Goal: Information Seeking & Learning: Learn about a topic

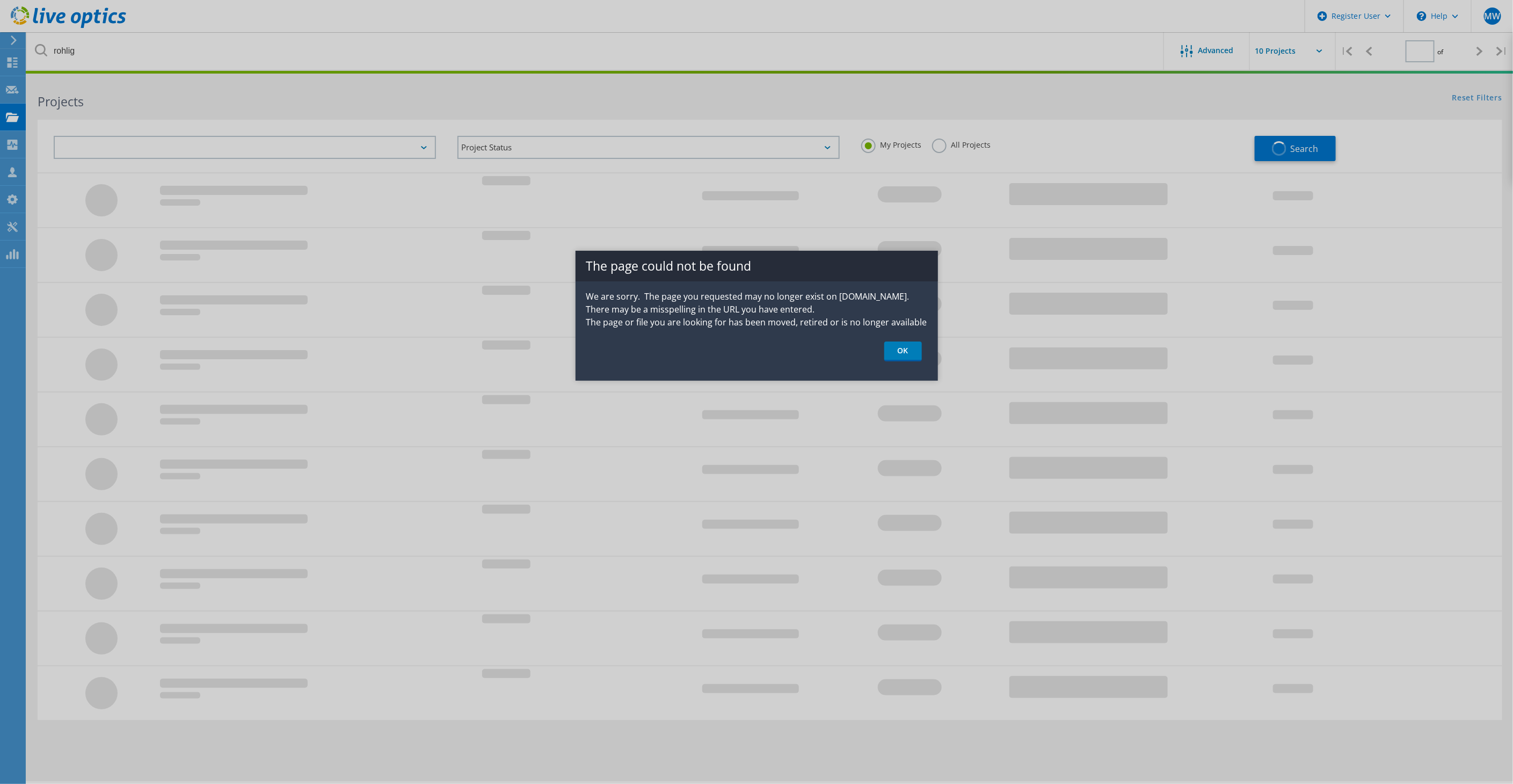
type input "1"
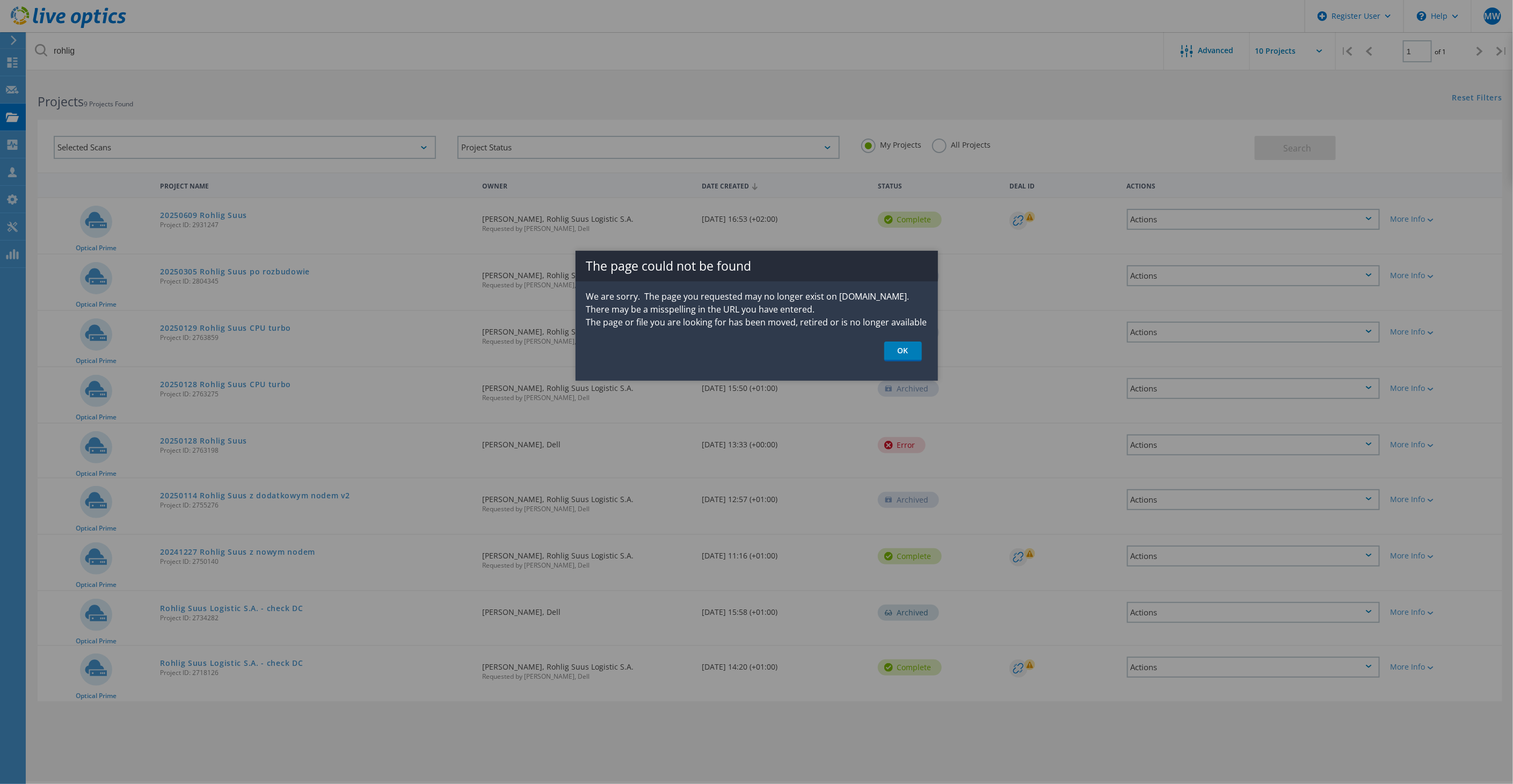
click at [910, 348] on link "OK" at bounding box center [902, 351] width 37 height 20
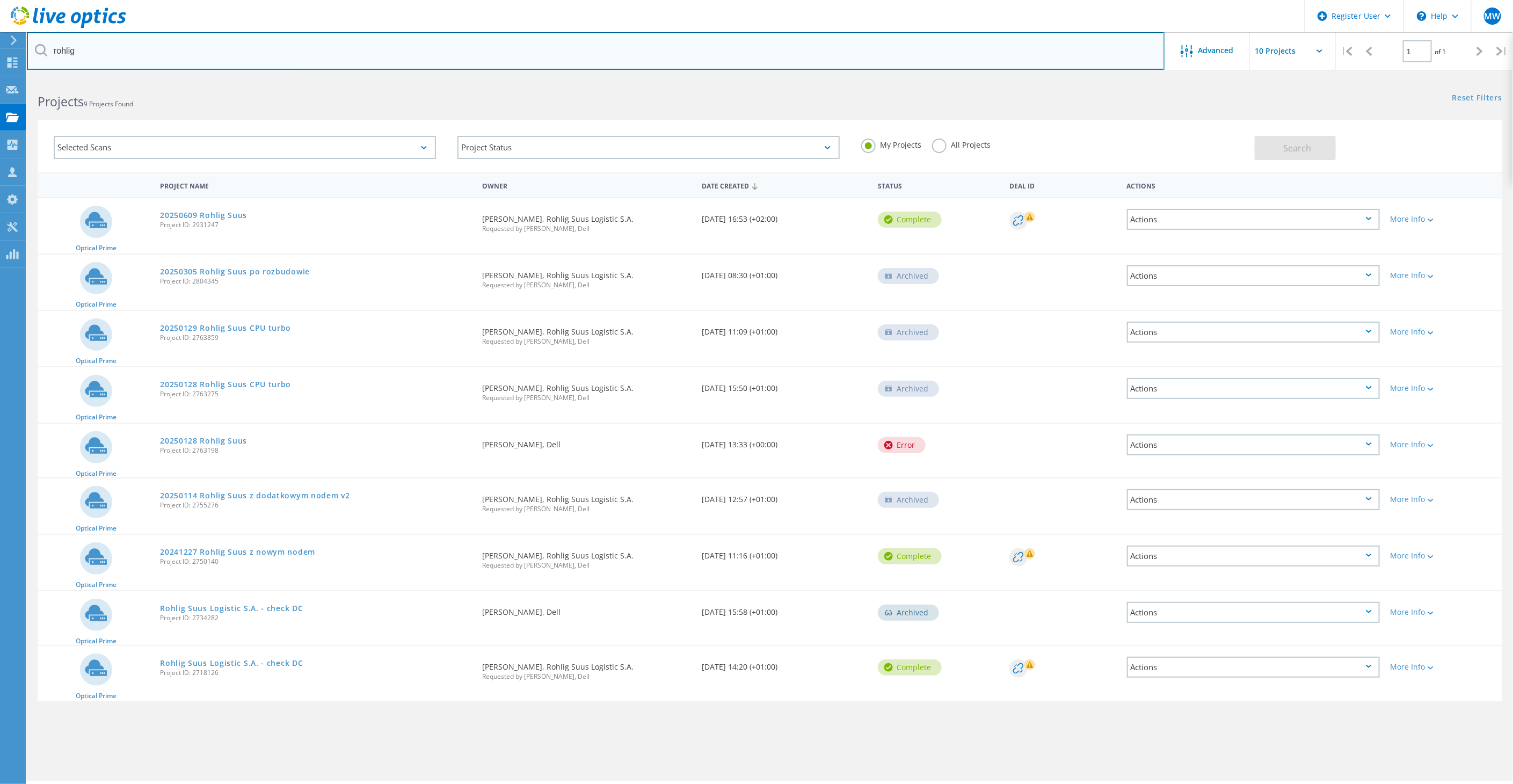
drag, startPoint x: 29, startPoint y: 43, endPoint x: 7, endPoint y: 40, distance: 22.2
click at [7, 78] on div "Register User \n Help Explore Helpful Articles Contact Support MW Dell User Mat…" at bounding box center [756, 445] width 1513 height 736
type input "imi"
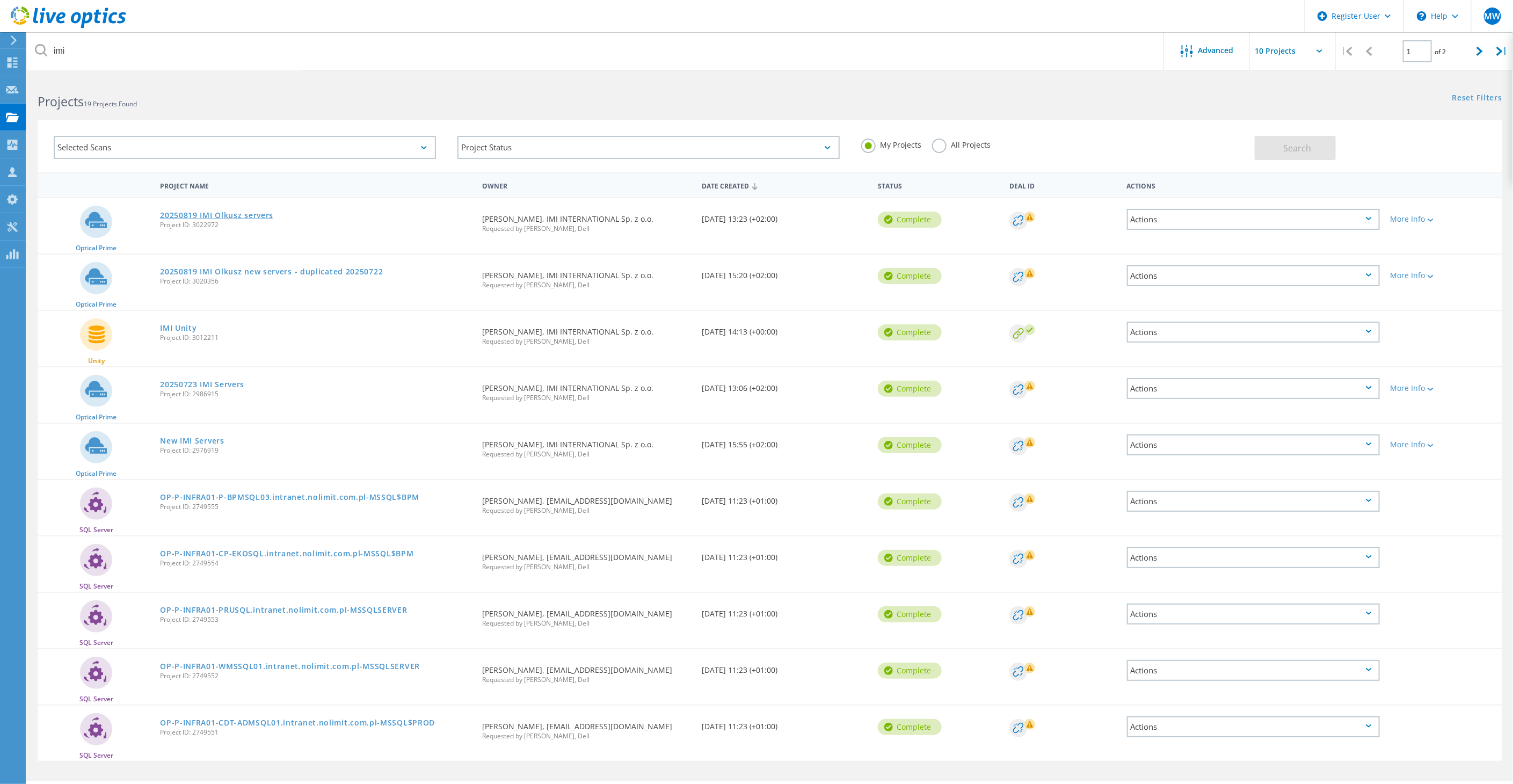
click at [241, 213] on link "20250819 IMI Olkusz servers" at bounding box center [216, 215] width 113 height 7
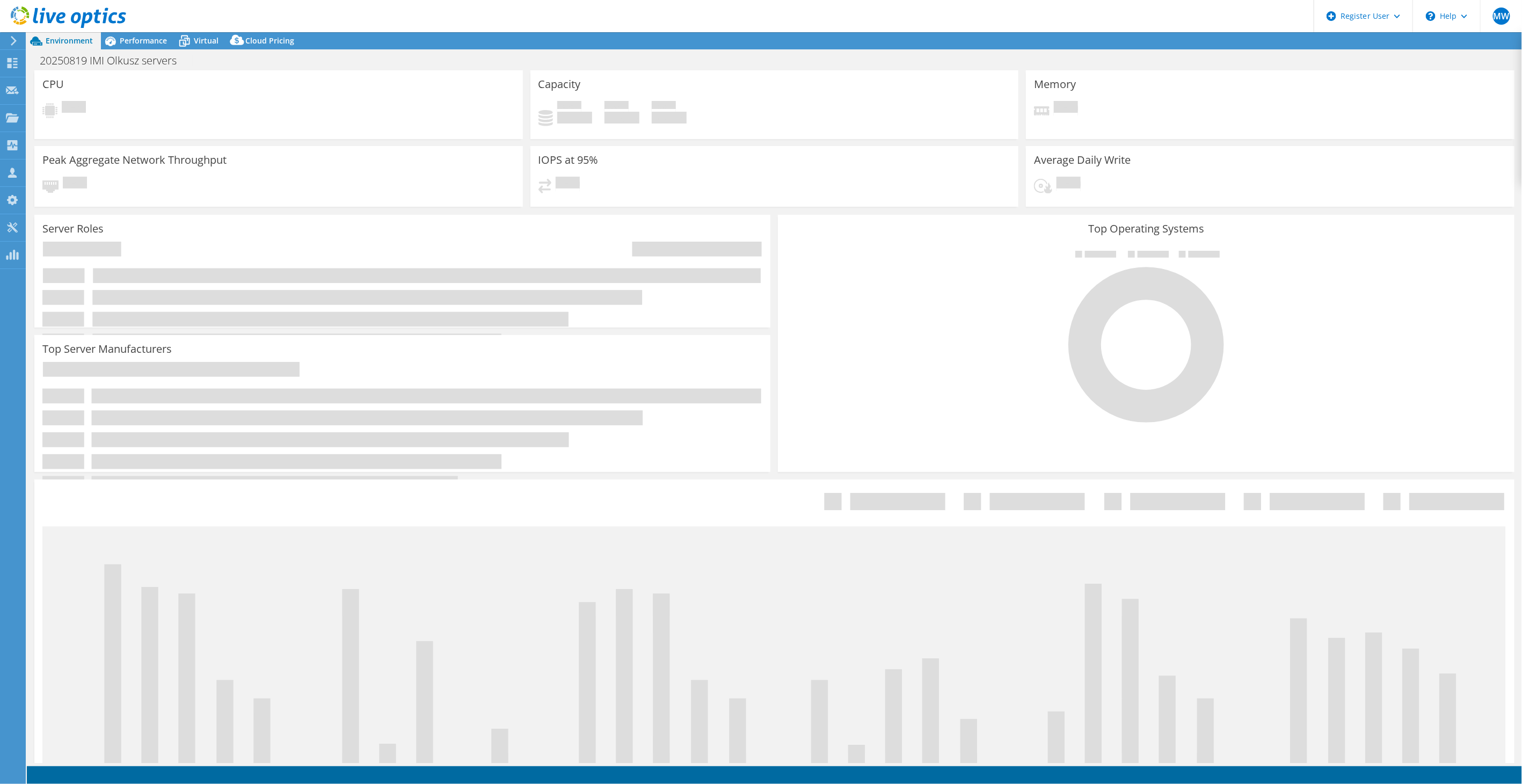
click at [139, 29] on header "MW Dell User [PERSON_NAME] [PERSON_NAME][EMAIL_ADDRESS][DOMAIN_NAME] Dell My Pr…" at bounding box center [761, 16] width 1522 height 32
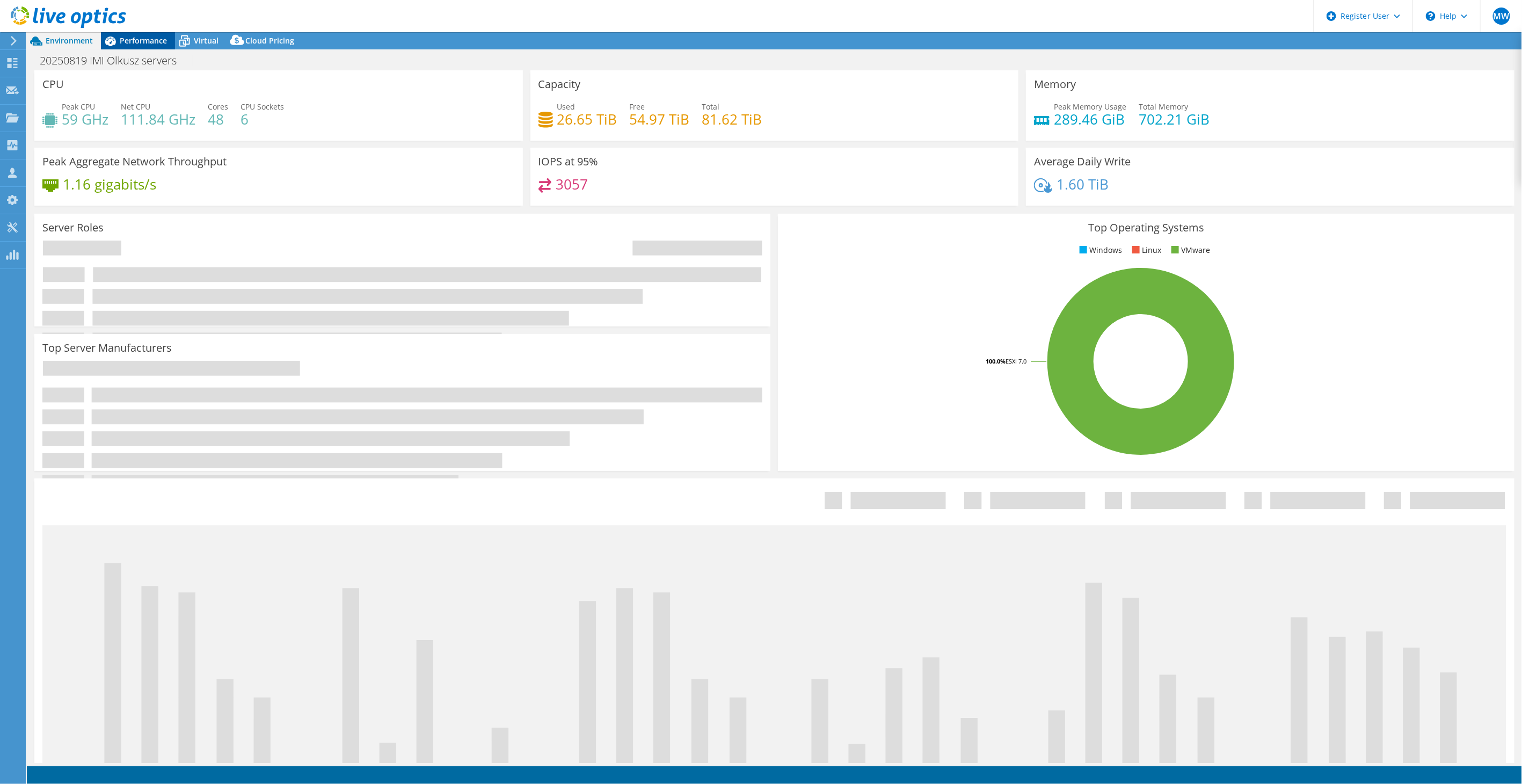
click at [139, 33] on div "Performance" at bounding box center [138, 40] width 74 height 17
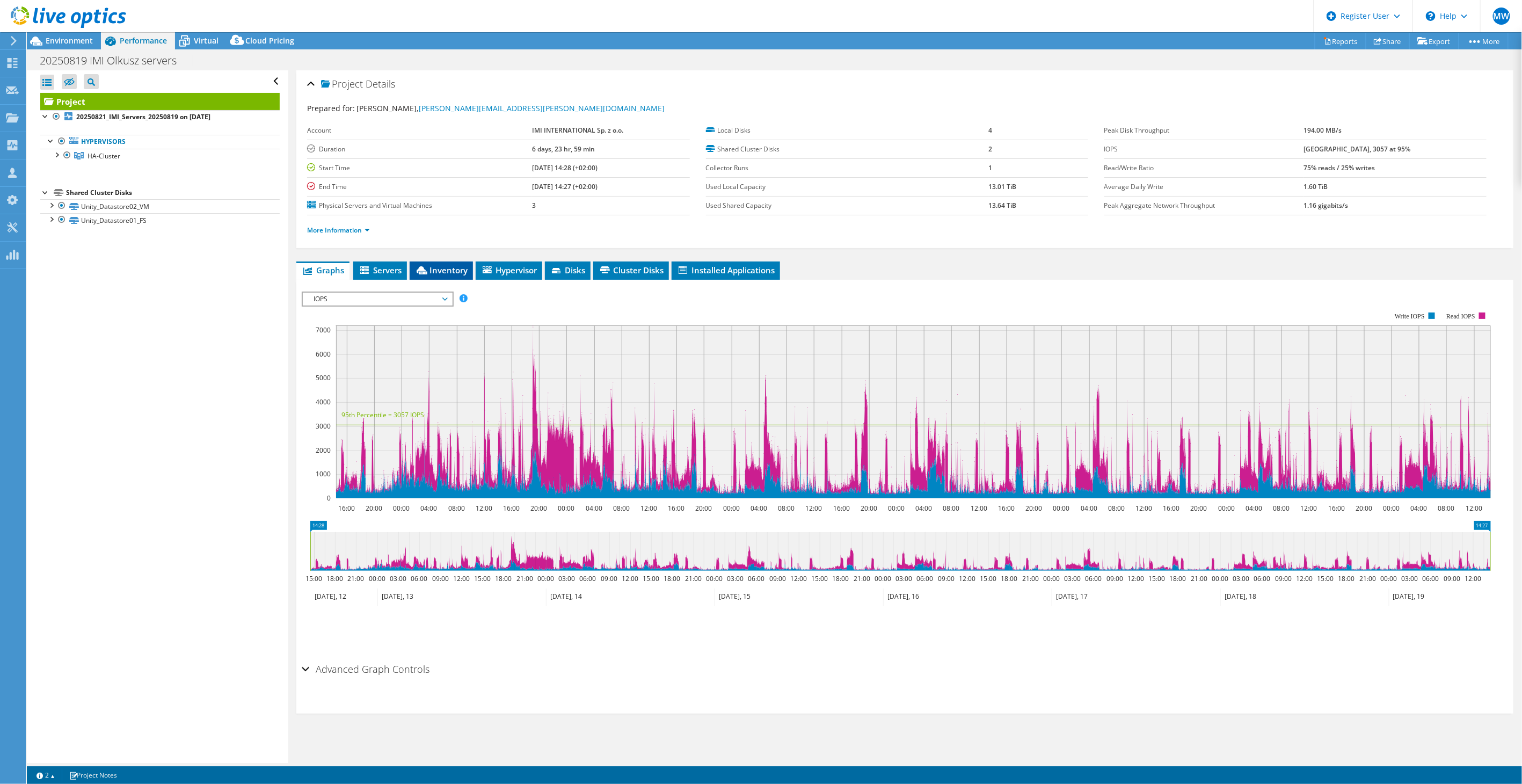
click at [444, 271] on span "Inventory" at bounding box center [442, 270] width 53 height 11
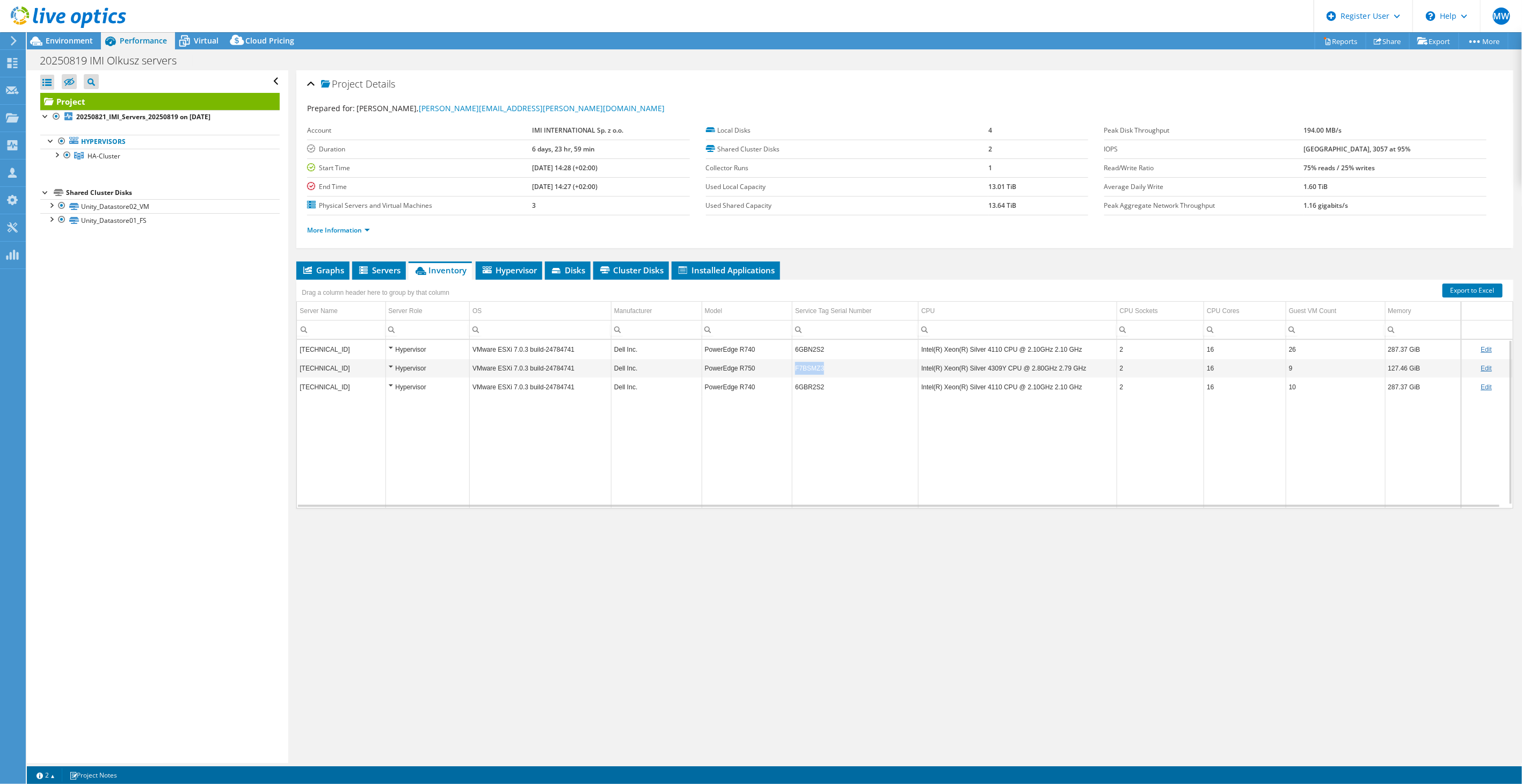
drag, startPoint x: 822, startPoint y: 365, endPoint x: 782, endPoint y: 364, distance: 40.0
click at [782, 364] on tr "[TECHNICAL_ID] Hypervisor VMware ESXi 7.0.3 build-24784741 Dell Inc. PowerEdge …" at bounding box center [905, 368] width 1216 height 19
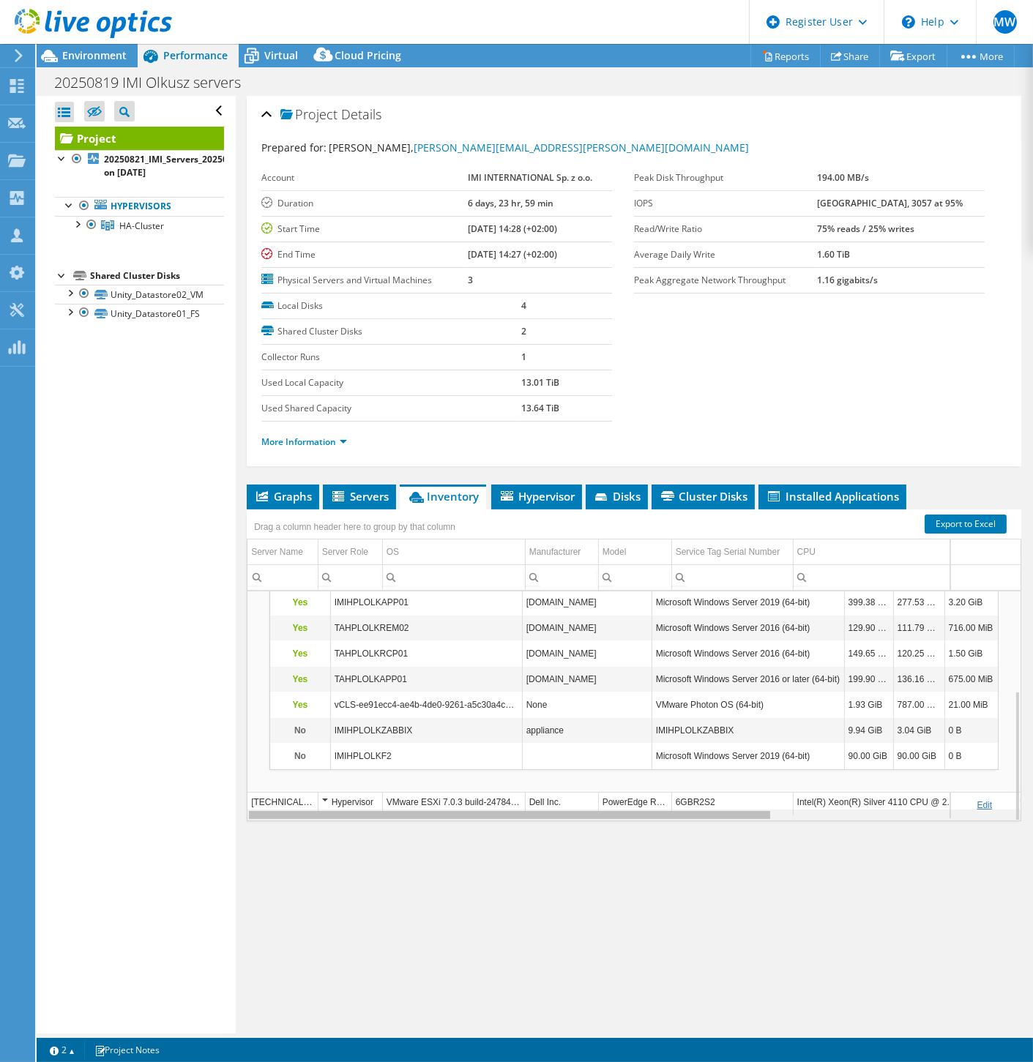
drag, startPoint x: 724, startPoint y: 811, endPoint x: 425, endPoint y: 774, distance: 301.6
click at [427, 774] on body "MW Dell User [PERSON_NAME] [PERSON_NAME][EMAIL_ADDRESS][DOMAIN_NAME] Dell My Pr…" at bounding box center [516, 531] width 1033 height 1062
click at [74, 313] on div at bounding box center [69, 311] width 15 height 15
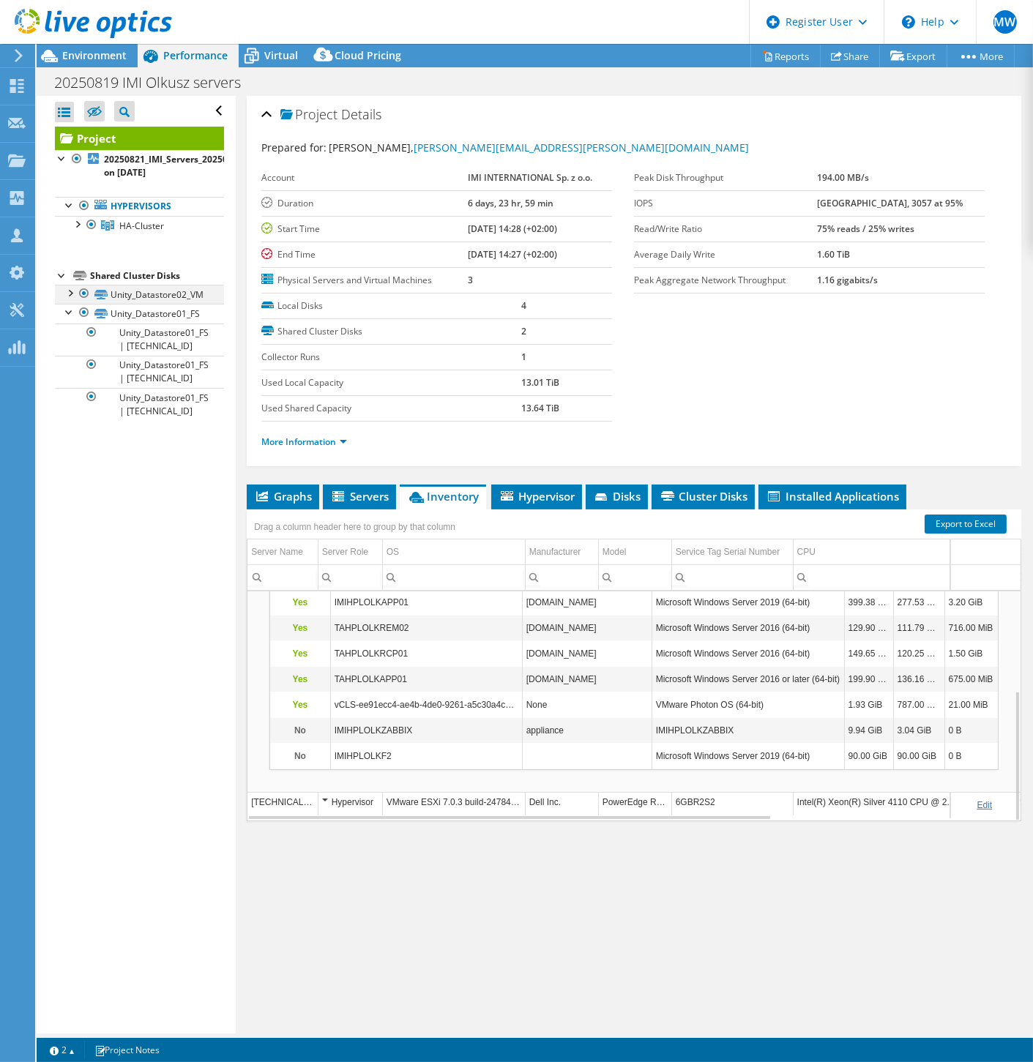
click at [64, 291] on div at bounding box center [69, 292] width 15 height 15
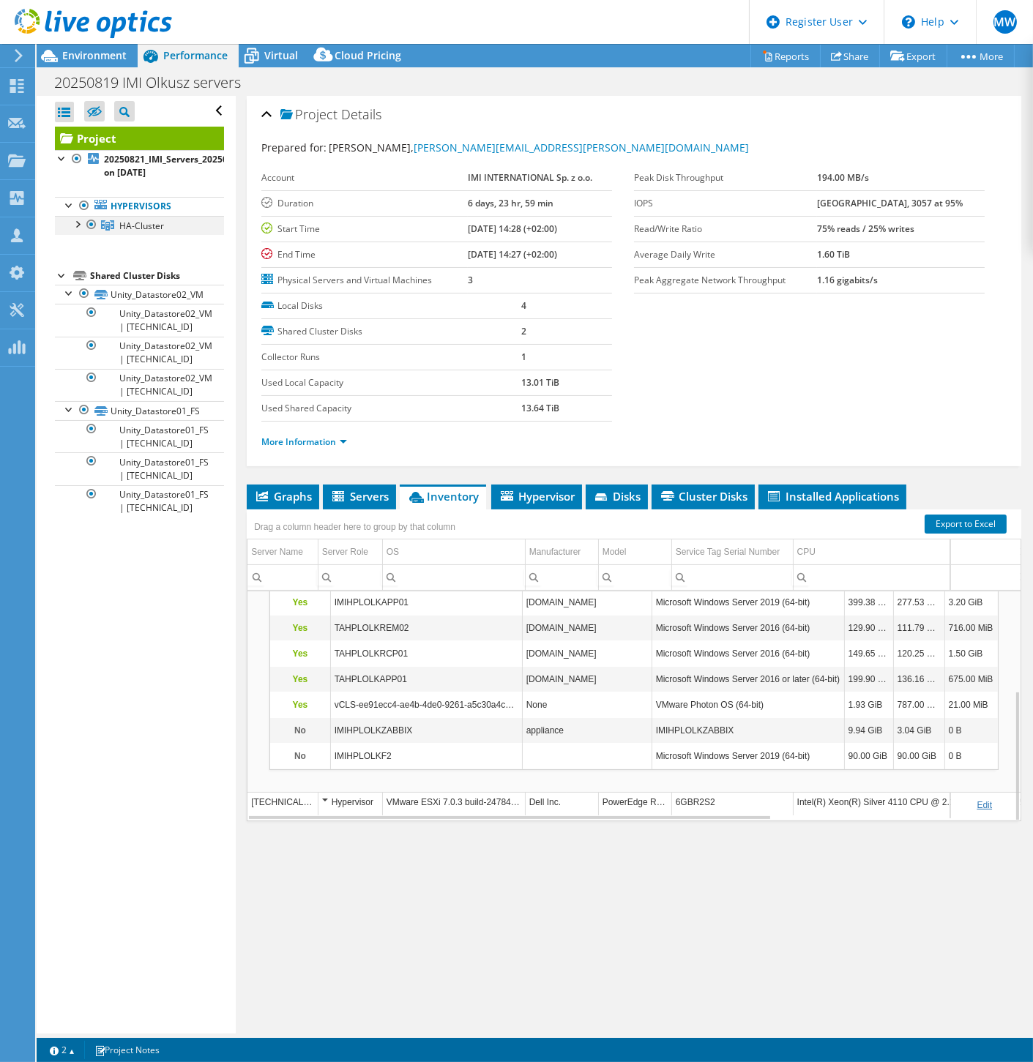
click at [76, 228] on div at bounding box center [77, 223] width 15 height 15
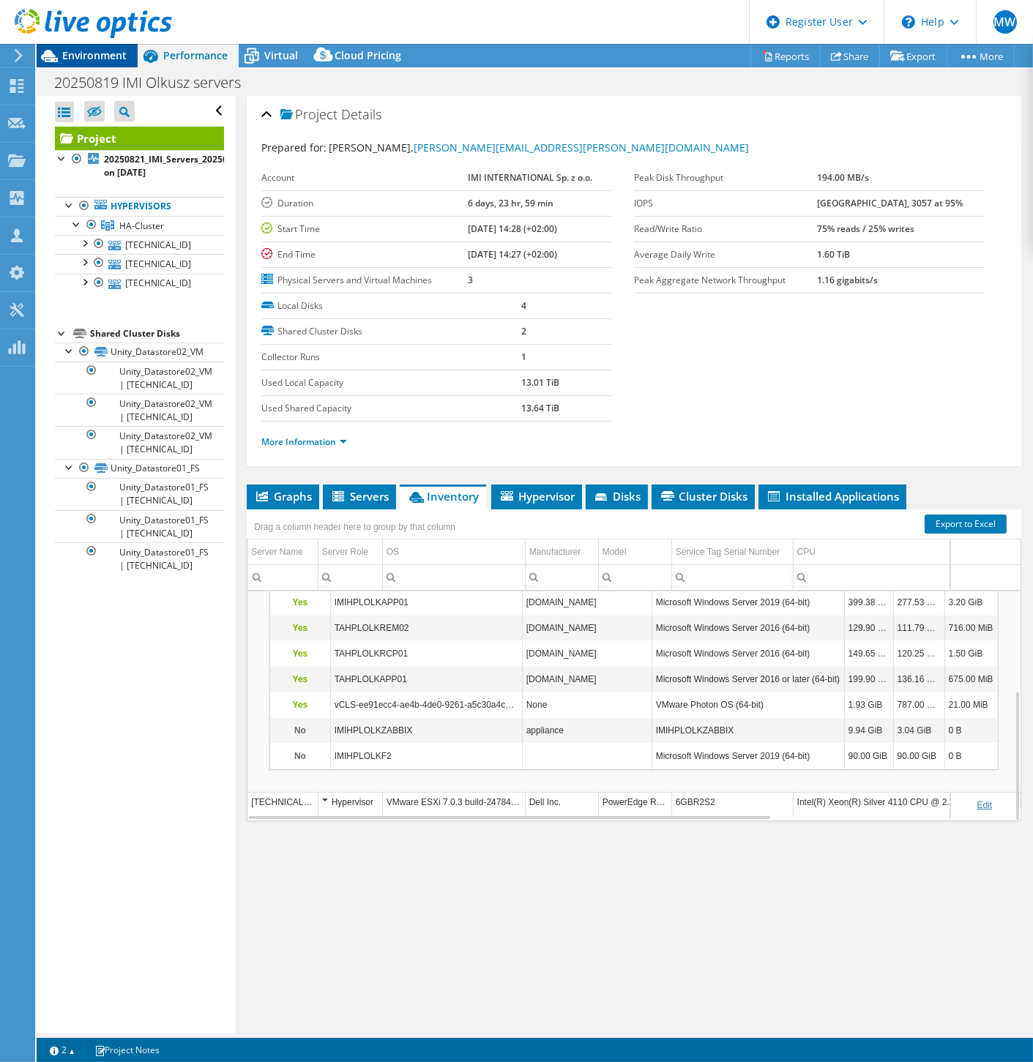
click at [79, 51] on span "Environment" at bounding box center [94, 55] width 64 height 14
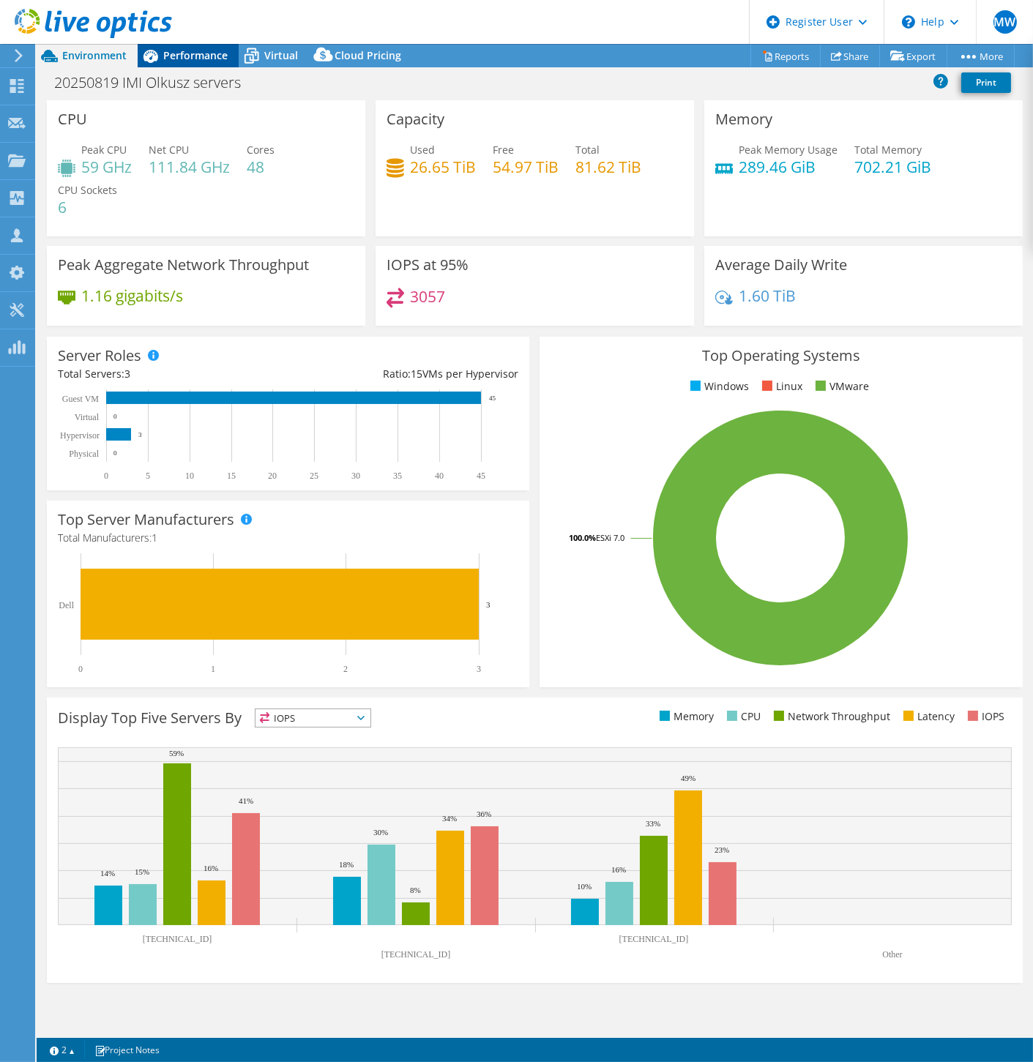
click at [195, 51] on span "Performance" at bounding box center [195, 55] width 64 height 14
